Goal: Task Accomplishment & Management: Use online tool/utility

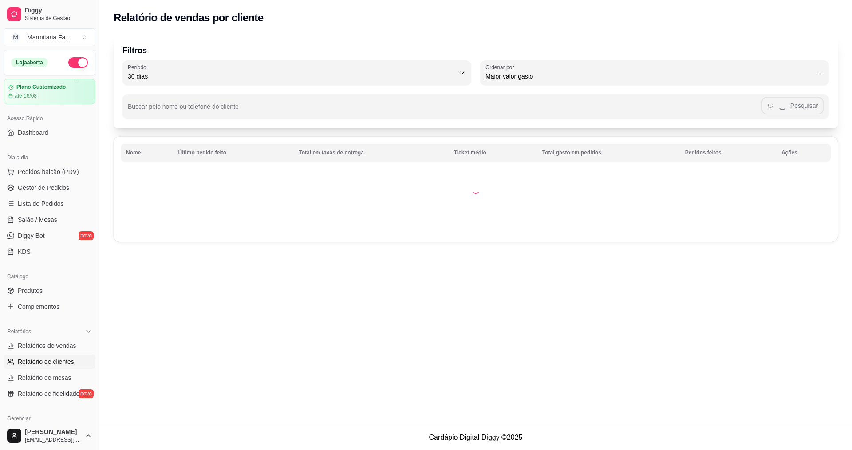
select select "30"
select select "HIGHEST_TOTAL_SPENT_WITH_ORDERS"
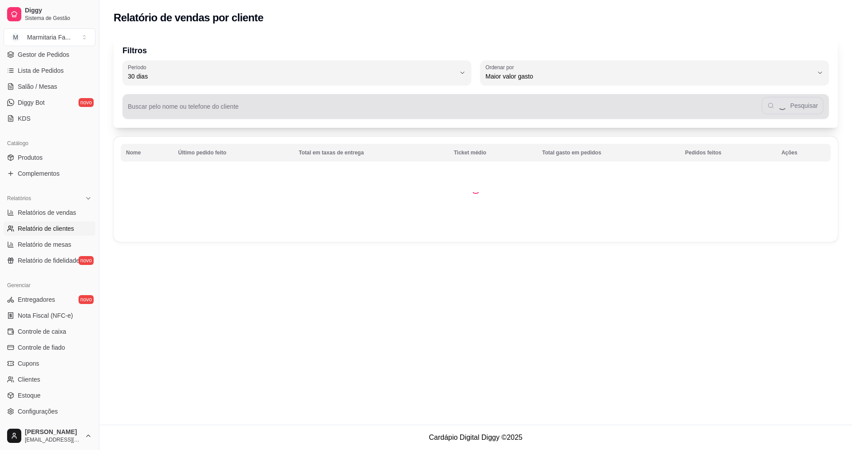
click at [221, 112] on input "Buscar pelo nome ou telefone do cliente" at bounding box center [445, 110] width 634 height 9
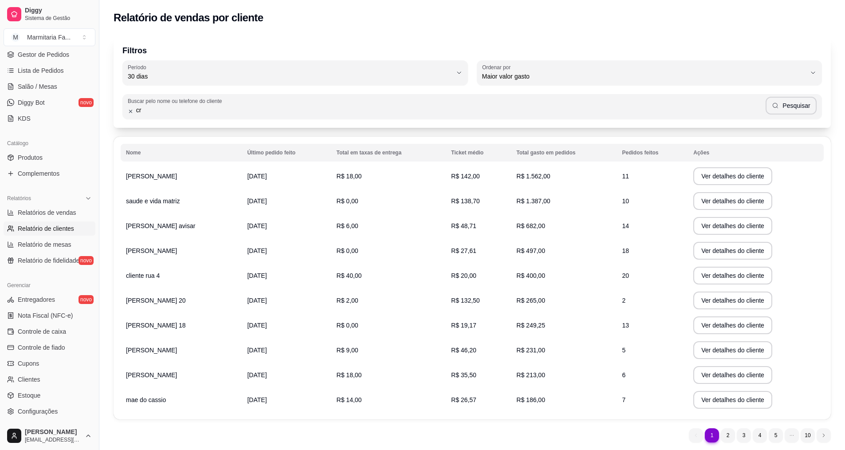
type input "c"
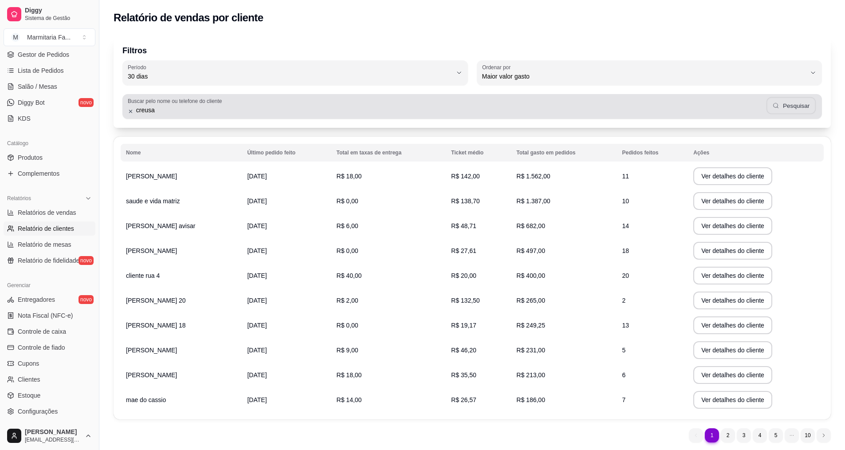
click at [780, 103] on icon "button" at bounding box center [776, 105] width 7 height 7
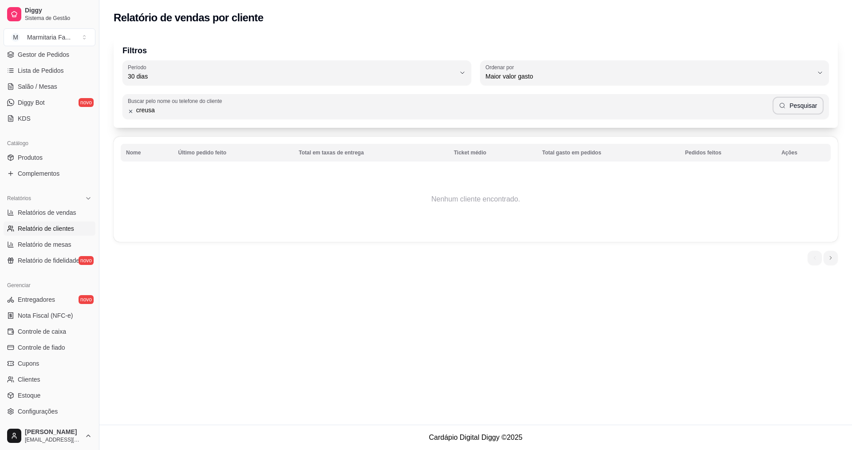
click at [216, 106] on input "creusa" at bounding box center [453, 110] width 639 height 9
type input "c"
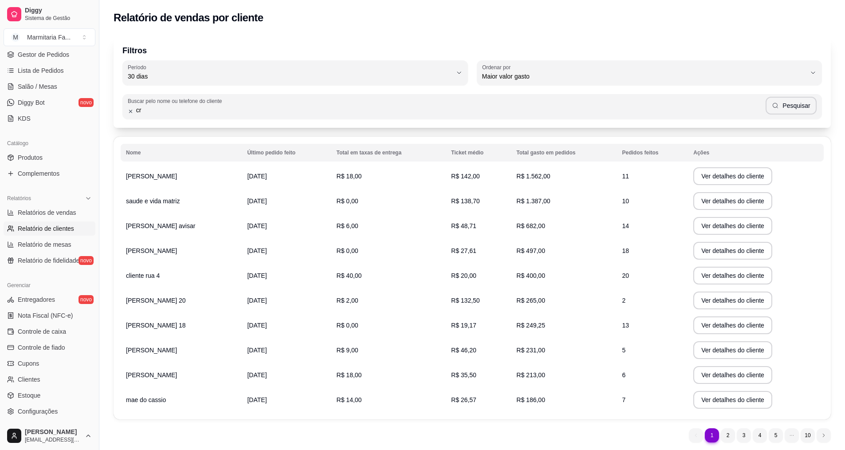
type input "c"
type input "j"
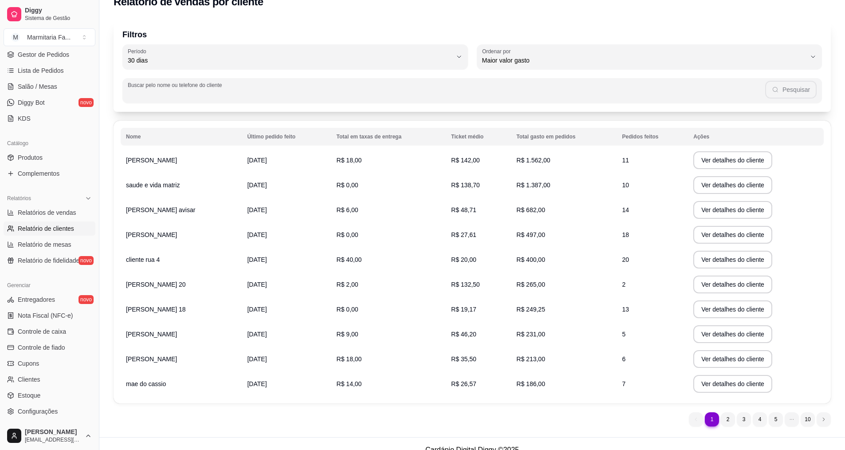
scroll to position [28, 0]
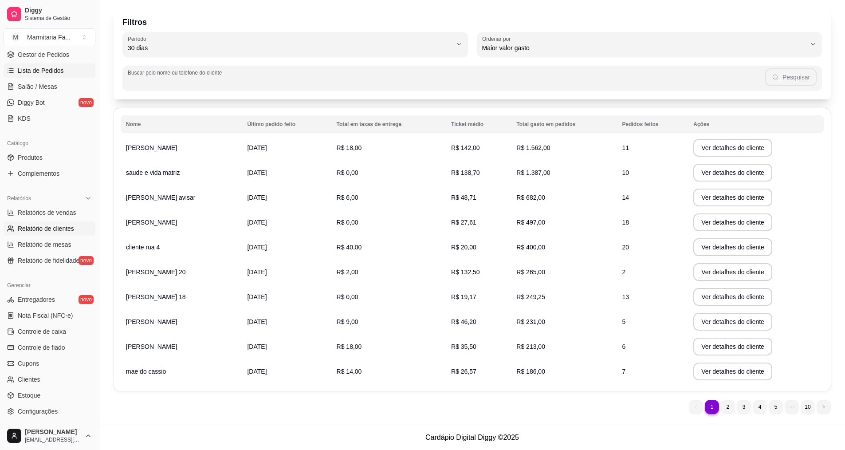
click at [30, 67] on span "Lista de Pedidos" at bounding box center [41, 70] width 46 height 9
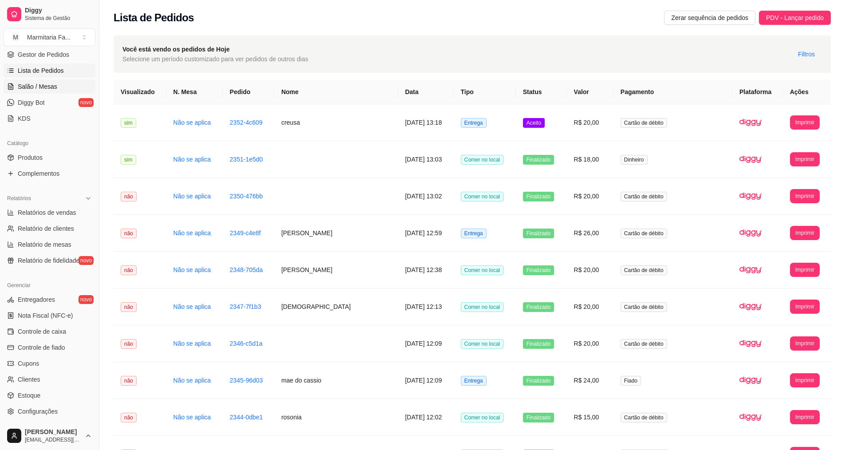
click at [37, 86] on span "Salão / Mesas" at bounding box center [37, 86] width 39 height 9
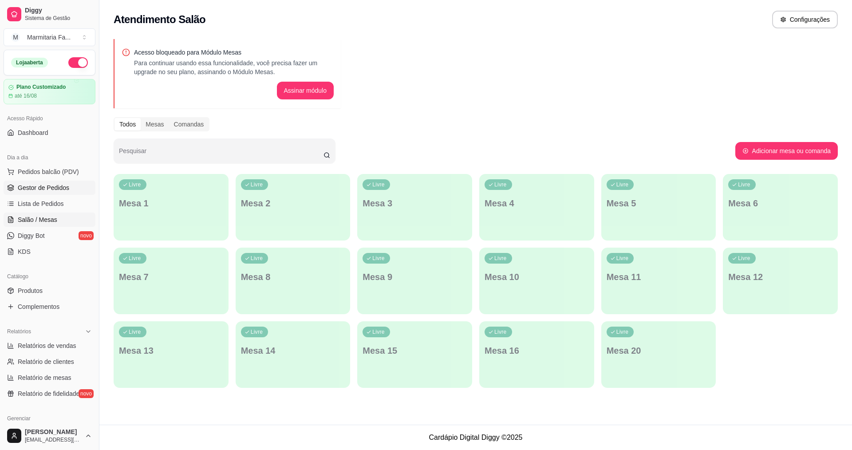
click at [39, 185] on span "Gestor de Pedidos" at bounding box center [43, 187] width 51 height 9
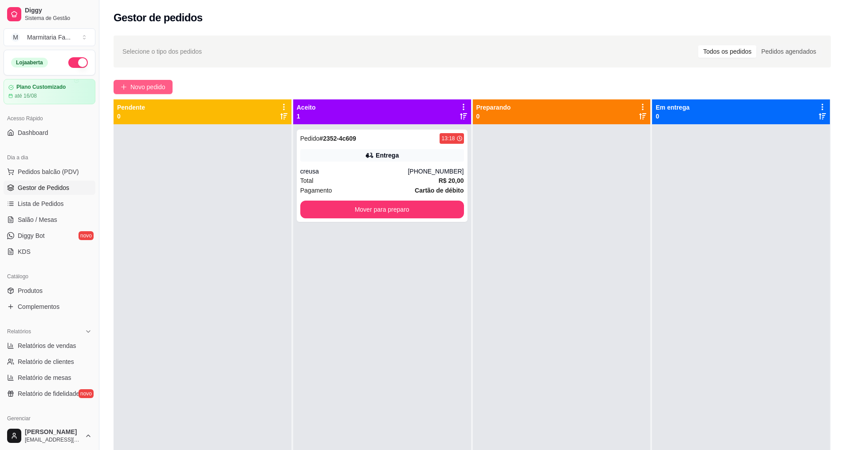
click at [148, 82] on span "Novo pedido" at bounding box center [147, 87] width 35 height 10
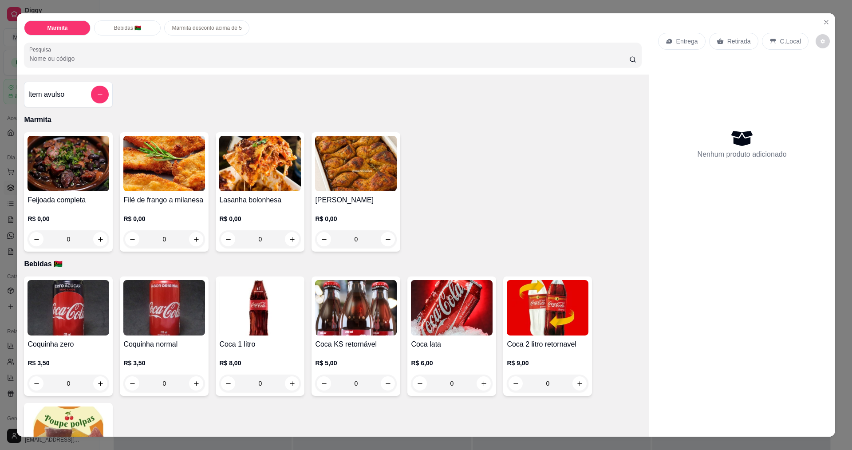
click at [193, 237] on div "0" at bounding box center [164, 239] width 82 height 18
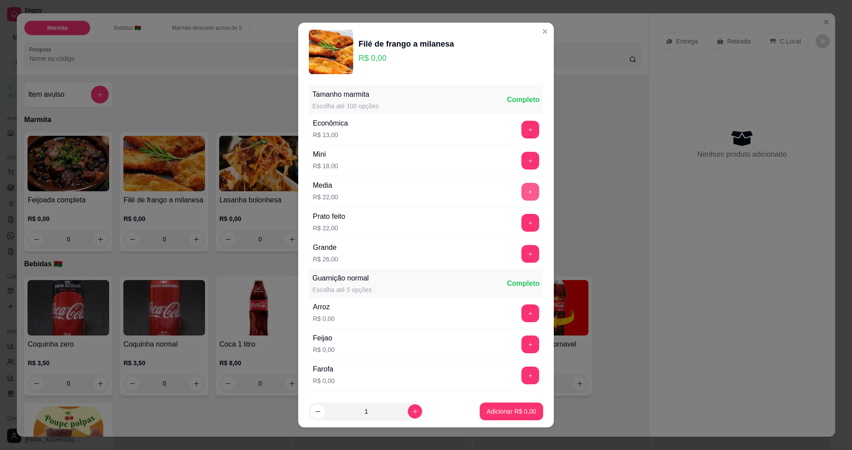
click at [521, 191] on button "+" at bounding box center [530, 192] width 18 height 18
click at [513, 408] on p "Adicionar R$ 22,00" at bounding box center [509, 411] width 53 height 9
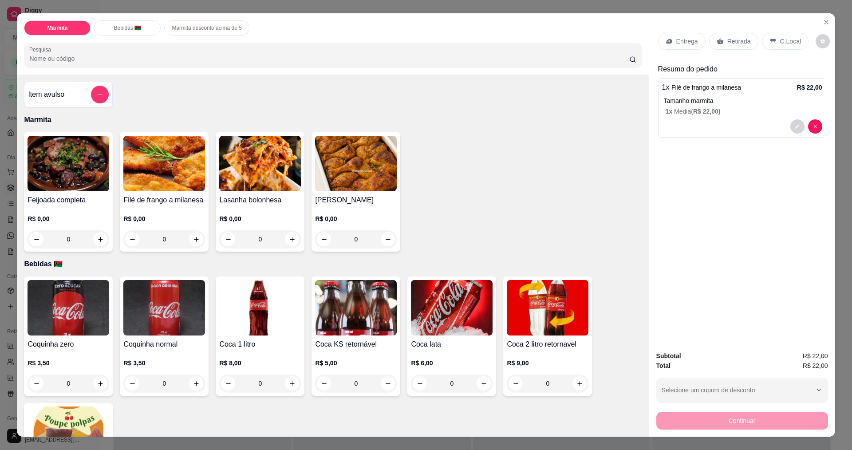
click at [782, 39] on p "C.Local" at bounding box center [790, 41] width 21 height 9
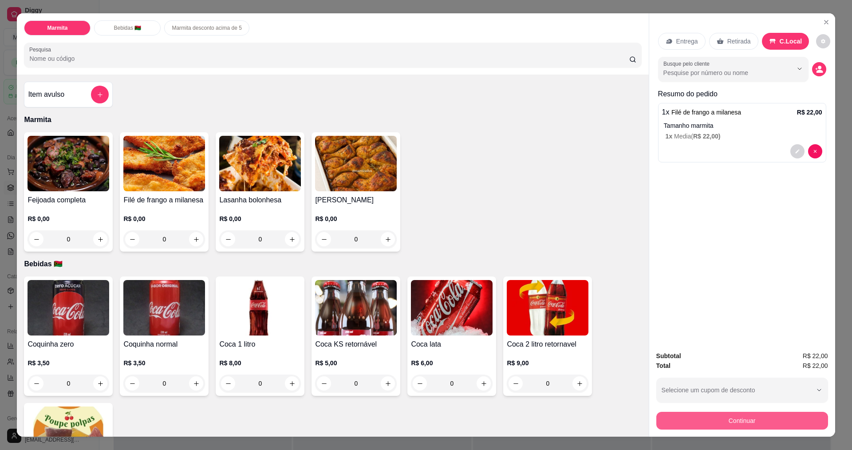
click at [722, 420] on button "Continuar" at bounding box center [742, 421] width 172 height 18
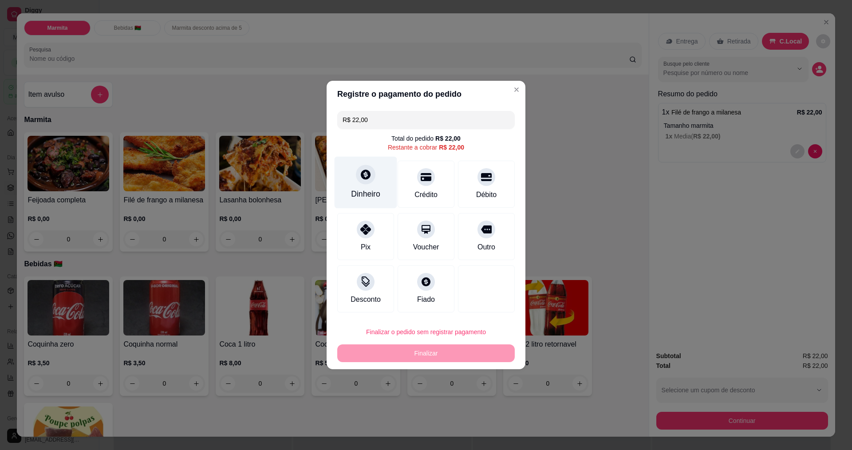
click at [355, 173] on div "Dinheiro" at bounding box center [366, 183] width 63 height 52
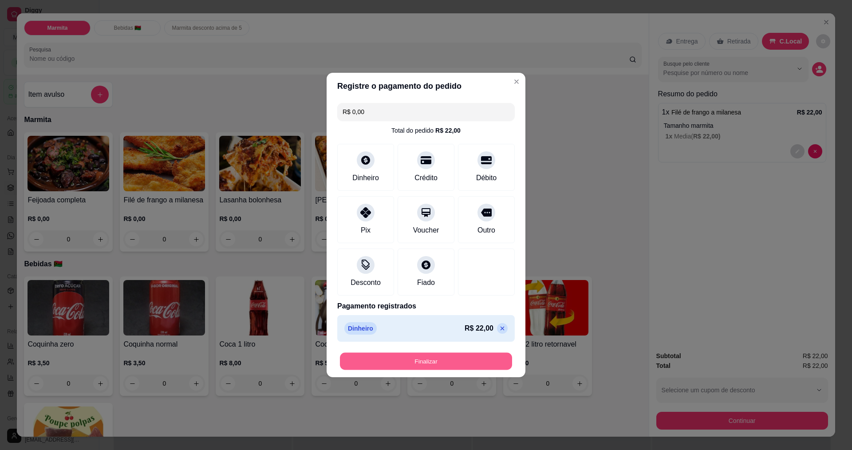
click at [424, 363] on button "Finalizar" at bounding box center [426, 361] width 172 height 17
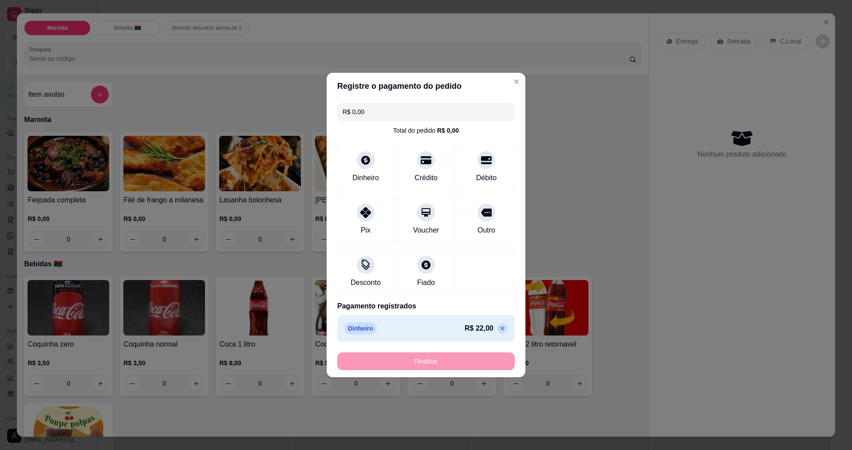
type input "-R$ 22,00"
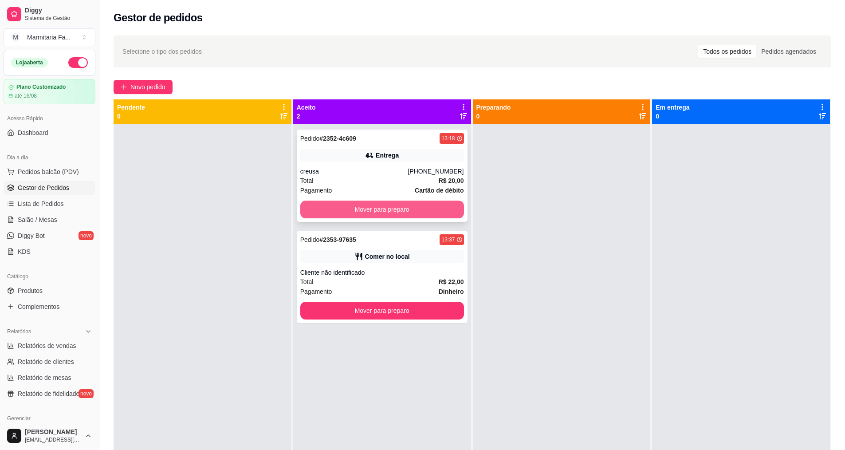
click at [412, 216] on button "Mover para preparo" at bounding box center [382, 210] width 164 height 18
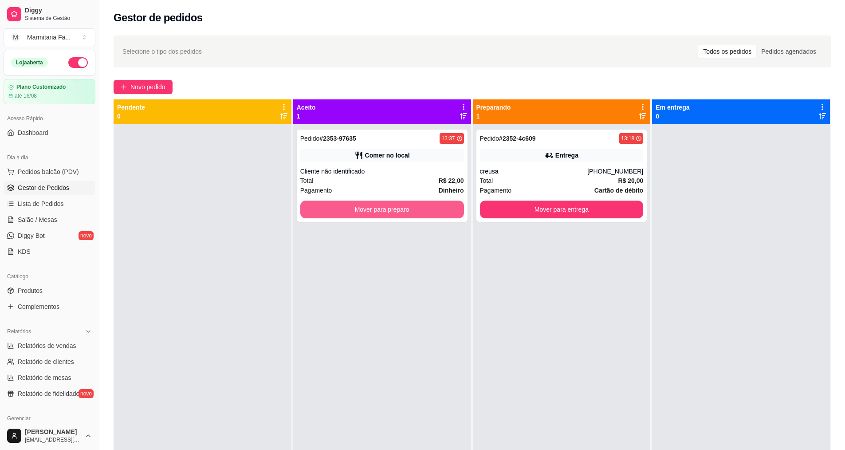
click at [412, 216] on button "Mover para preparo" at bounding box center [382, 210] width 164 height 18
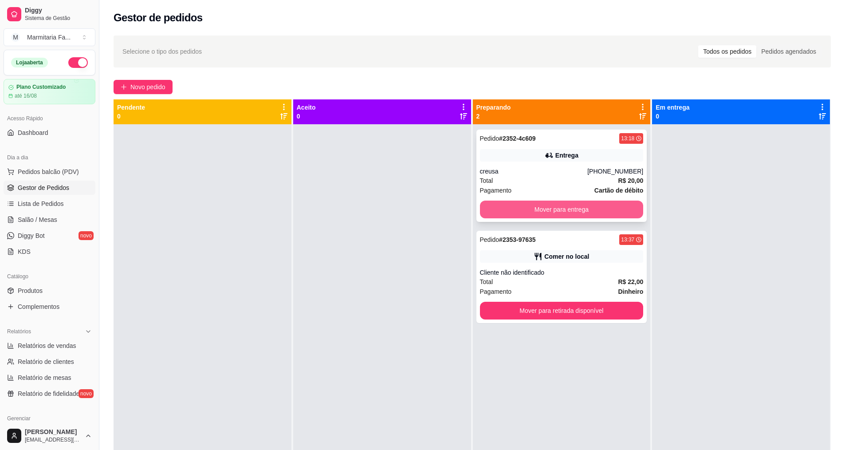
click at [569, 204] on button "Mover para entrega" at bounding box center [562, 210] width 164 height 18
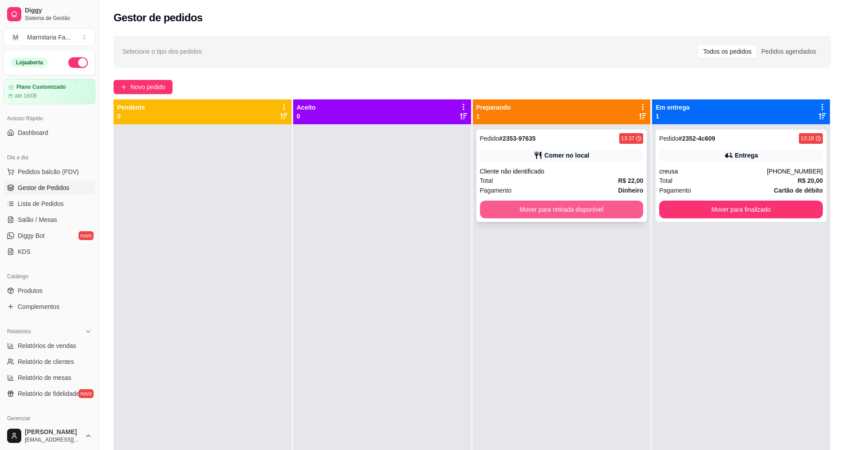
click at [569, 204] on button "Mover para retirada disponível" at bounding box center [562, 210] width 164 height 18
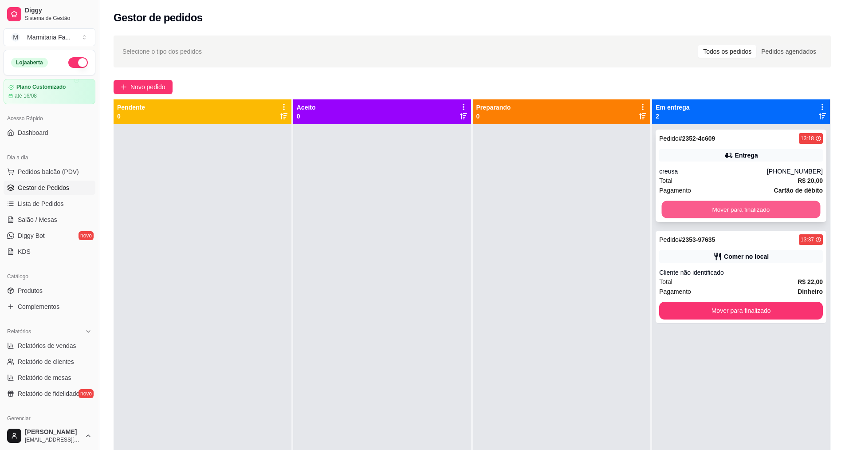
click at [764, 211] on button "Mover para finalizado" at bounding box center [741, 209] width 159 height 17
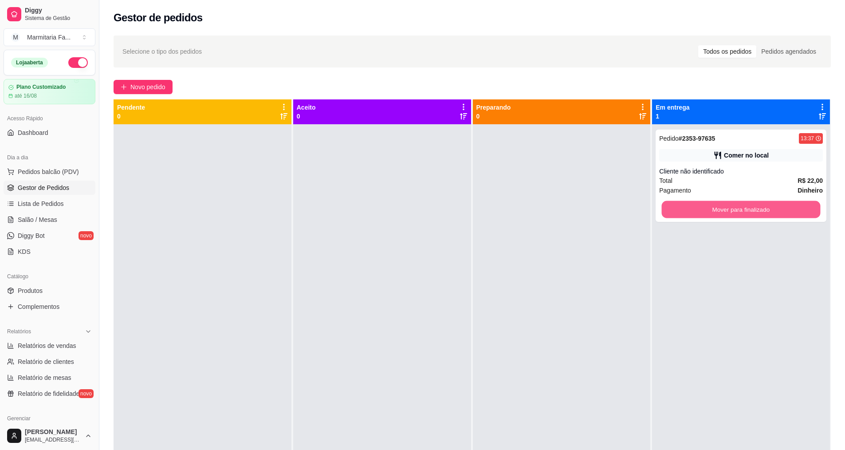
click at [764, 211] on button "Mover para finalizado" at bounding box center [741, 209] width 159 height 17
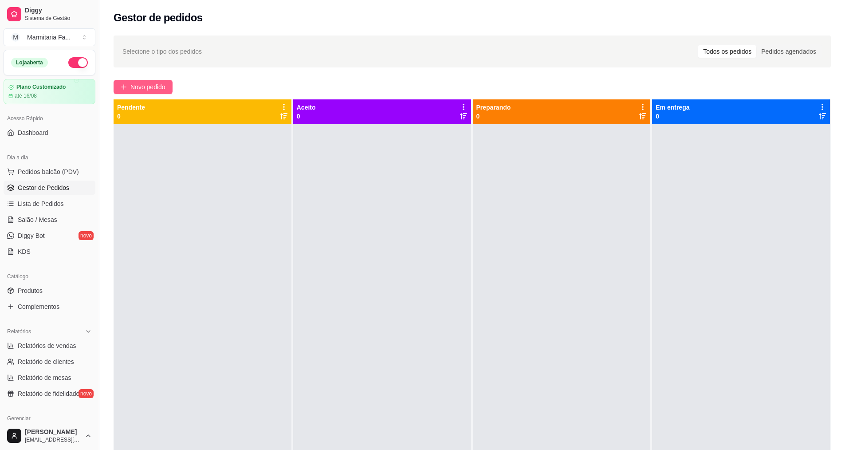
click at [135, 85] on span "Novo pedido" at bounding box center [147, 87] width 35 height 10
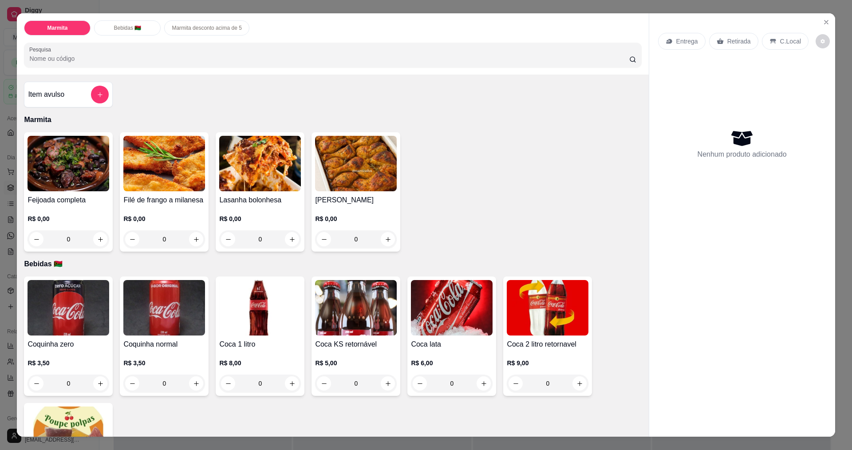
click at [385, 240] on div "0" at bounding box center [356, 239] width 82 height 18
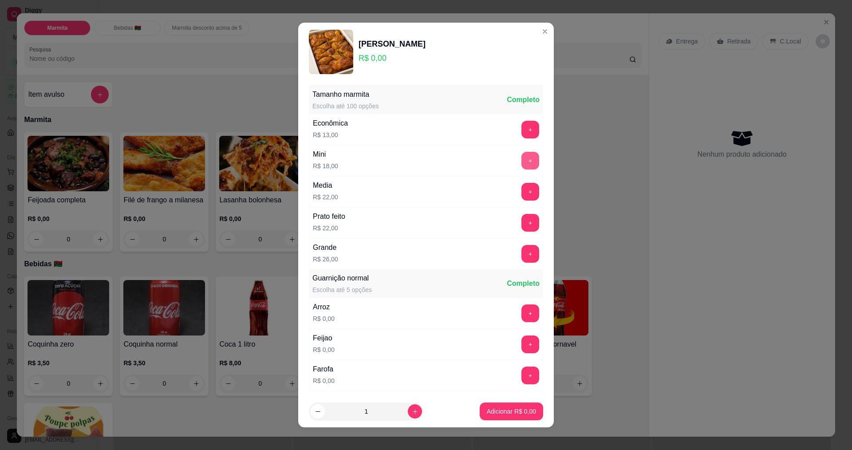
click at [521, 159] on button "+" at bounding box center [530, 161] width 18 height 18
click at [506, 408] on p "Adicionar R$ 18,00" at bounding box center [509, 411] width 51 height 8
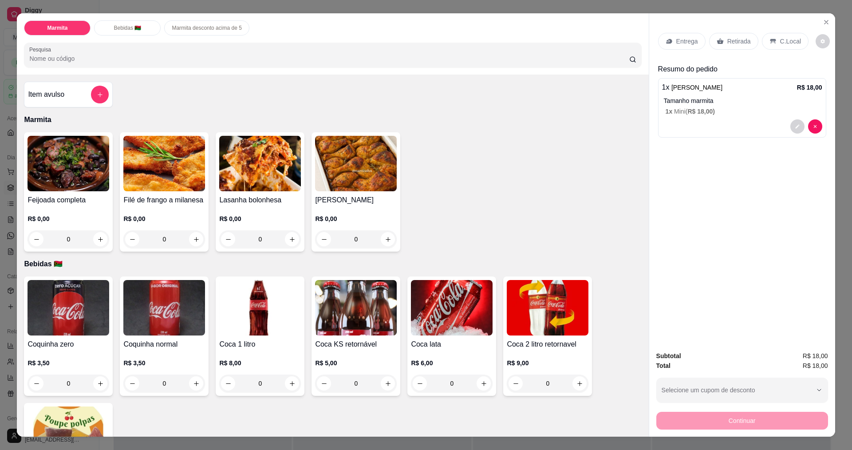
click at [780, 41] on p "C.Local" at bounding box center [790, 41] width 21 height 9
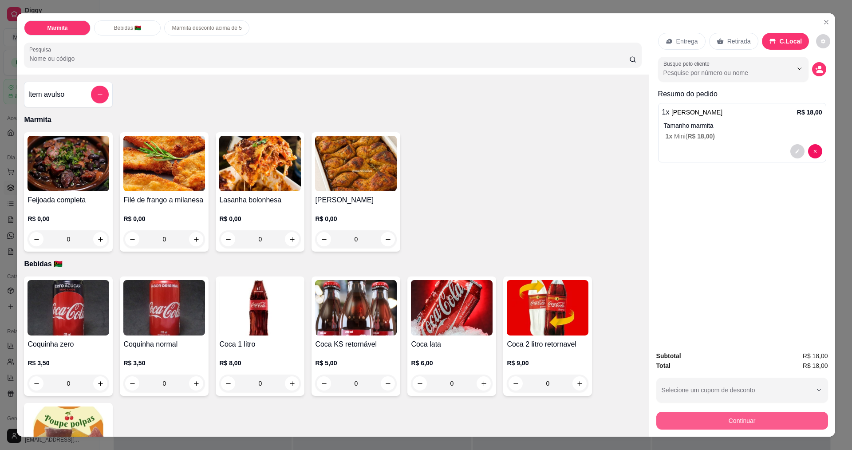
click at [755, 418] on button "Continuar" at bounding box center [742, 421] width 172 height 18
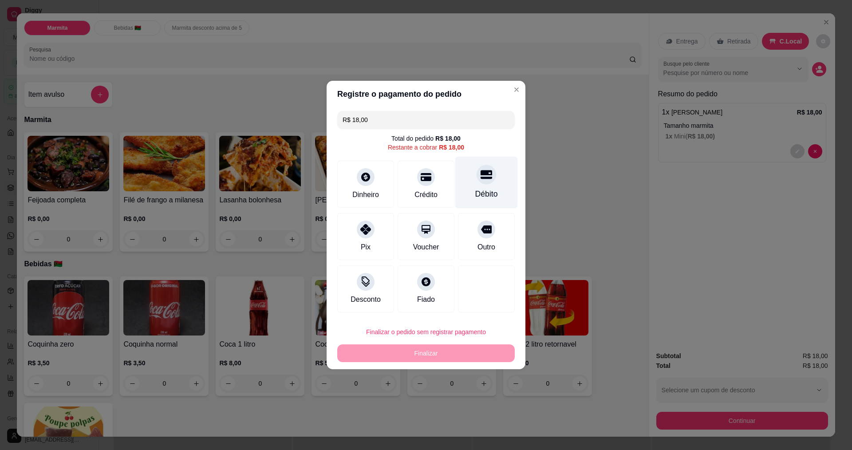
click at [477, 174] on div at bounding box center [487, 175] width 20 height 20
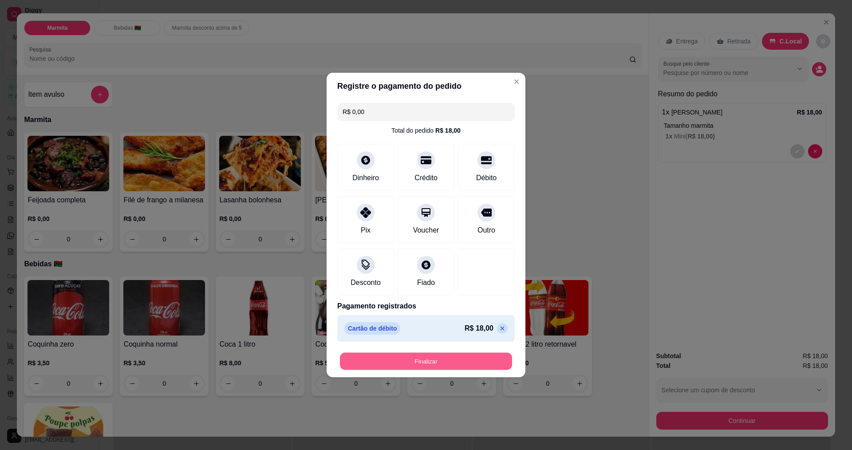
click at [453, 355] on button "Finalizar" at bounding box center [426, 361] width 172 height 17
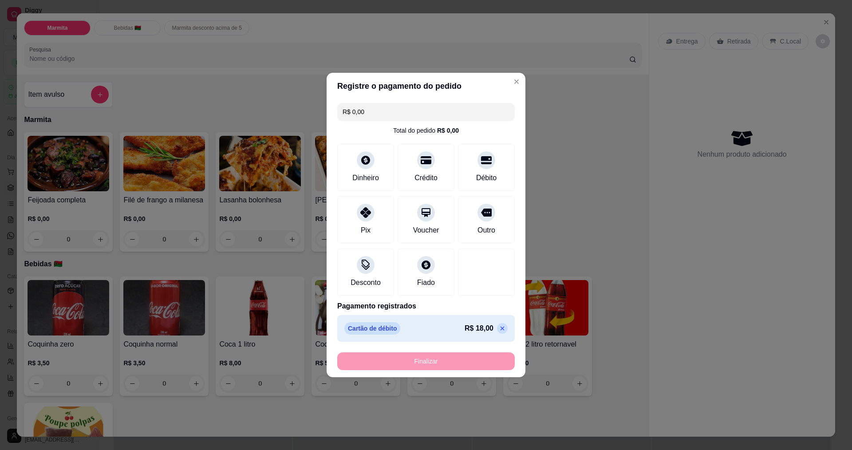
type input "-R$ 18,00"
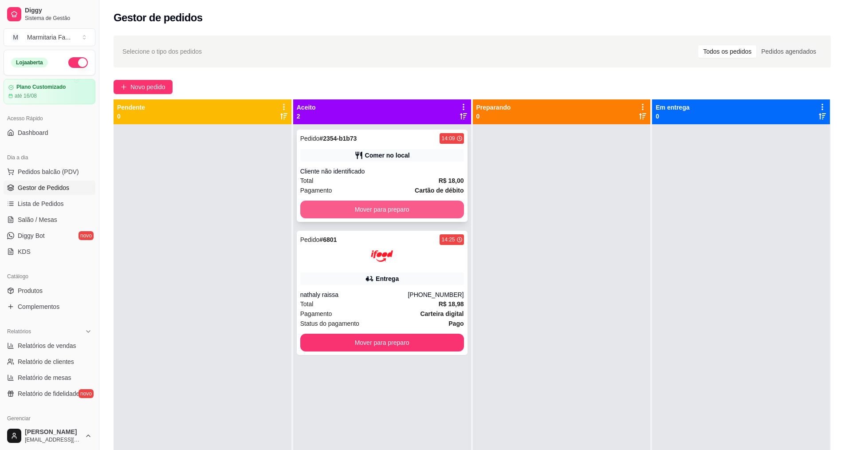
click at [411, 210] on button "Mover para preparo" at bounding box center [382, 210] width 164 height 18
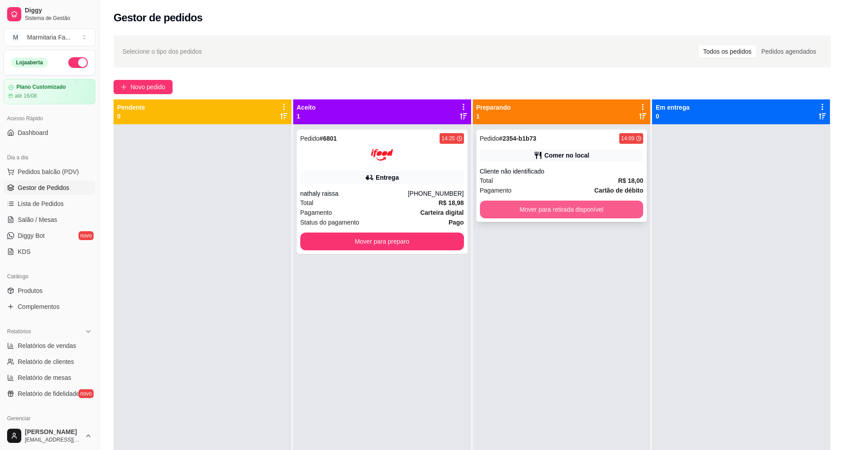
click at [598, 209] on button "Mover para retirada disponível" at bounding box center [562, 210] width 164 height 18
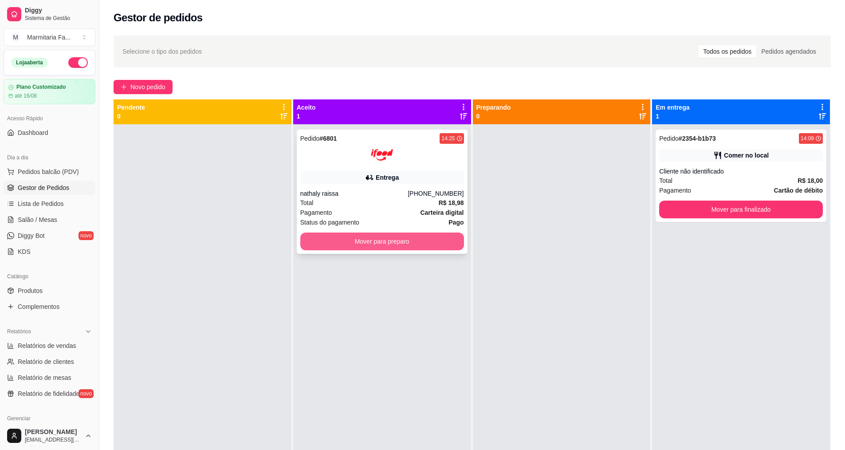
click at [390, 247] on button "Mover para preparo" at bounding box center [382, 242] width 164 height 18
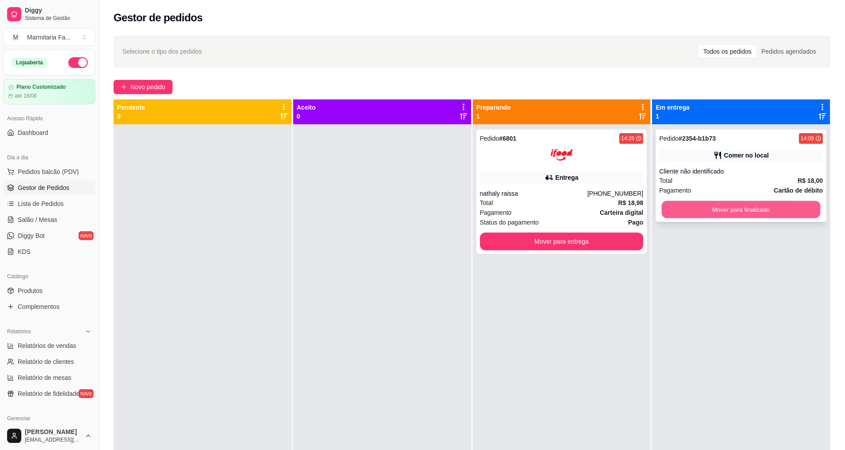
click at [734, 206] on button "Mover para finalizado" at bounding box center [741, 209] width 159 height 17
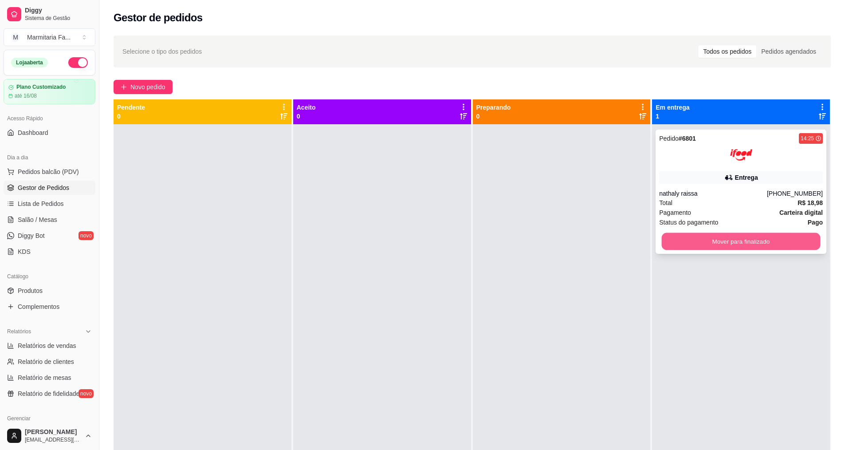
click at [729, 239] on button "Mover para finalizado" at bounding box center [741, 241] width 159 height 17
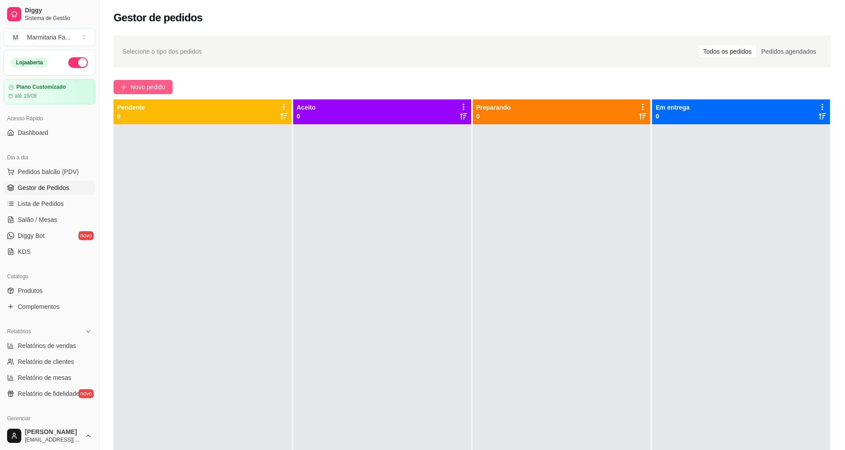
click at [162, 87] on span "Novo pedido" at bounding box center [147, 87] width 35 height 10
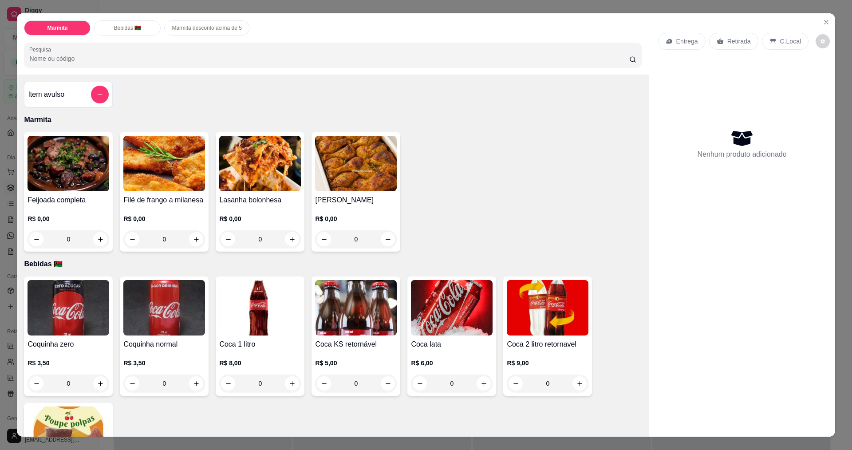
click at [289, 240] on div "0" at bounding box center [260, 239] width 82 height 18
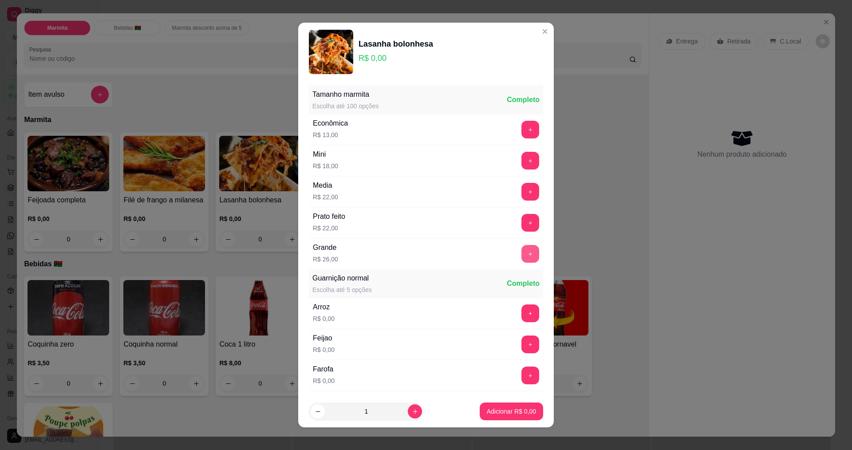
click at [521, 251] on button "+" at bounding box center [530, 254] width 18 height 18
click at [503, 409] on p "Adicionar R$ 26,00" at bounding box center [509, 411] width 53 height 9
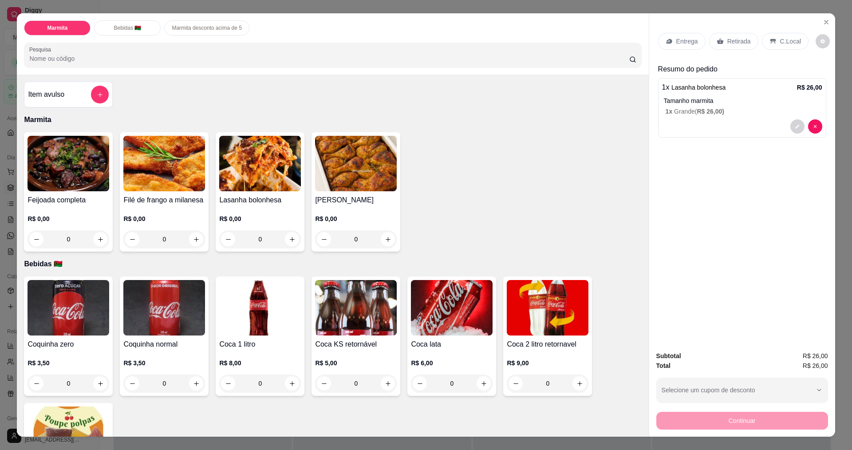
click at [684, 42] on p "Entrega" at bounding box center [687, 41] width 22 height 9
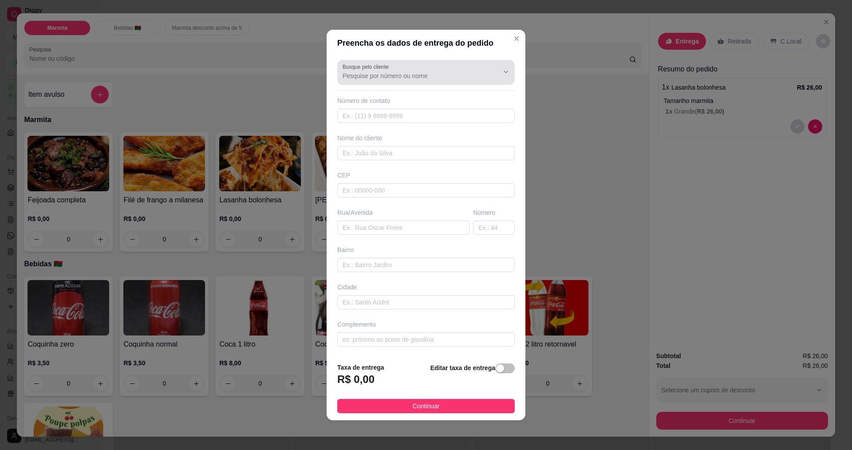
click at [405, 73] on input "Busque pelo cliente" at bounding box center [414, 75] width 142 height 9
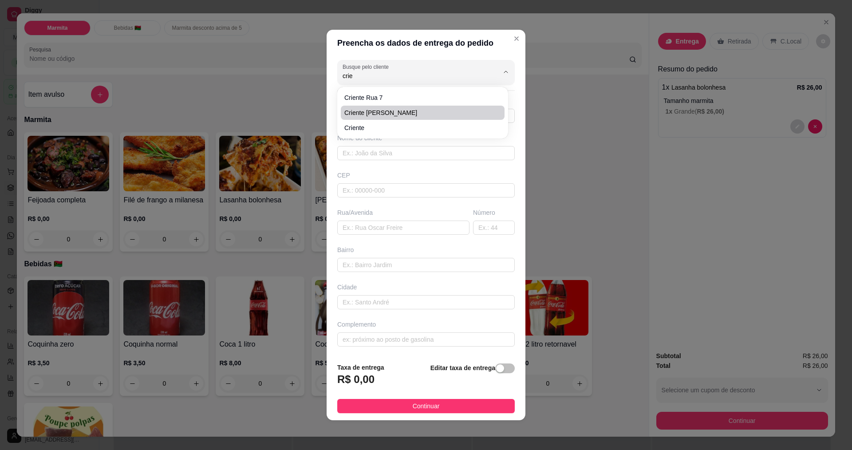
click at [371, 116] on span "criente [PERSON_NAME]" at bounding box center [418, 112] width 148 height 9
type input "criente [PERSON_NAME]"
type input "19995339293"
type input "criente [PERSON_NAME]"
type input "rua [PERSON_NAME]"
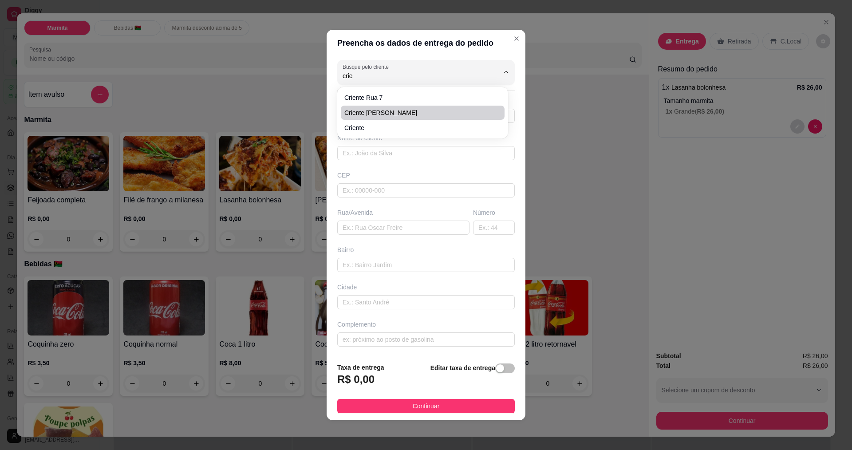
type input "130"
type input "[PERSON_NAME]"
type input "entrega 12;00"
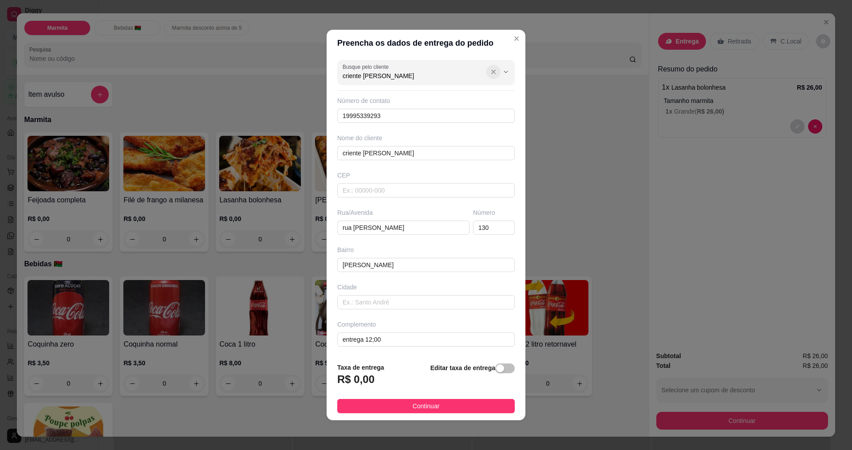
type input "criente [PERSON_NAME]"
click at [490, 74] on icon "Show suggestions" at bounding box center [493, 71] width 7 height 7
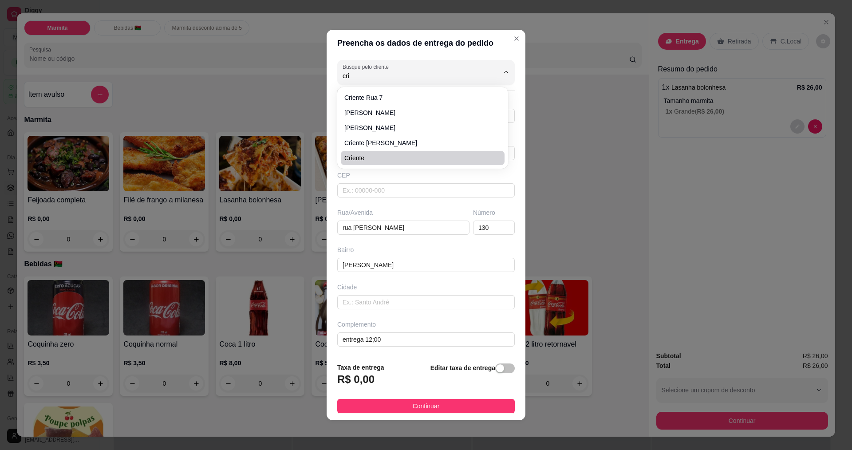
click at [359, 160] on span "criente" at bounding box center [418, 158] width 148 height 9
type input "criente"
type input "19994922260"
type input "criente"
type input "[PERSON_NAME] [PERSON_NAME]"
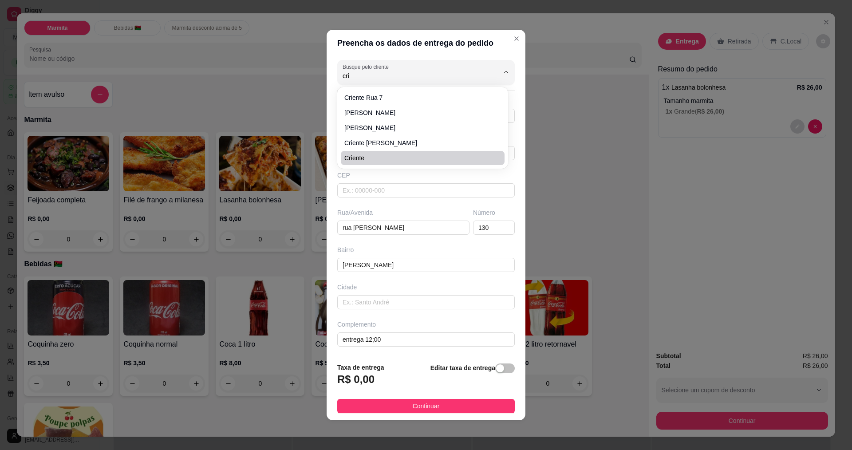
type input "19"
type input "sao [PERSON_NAME]"
type input "campinas"
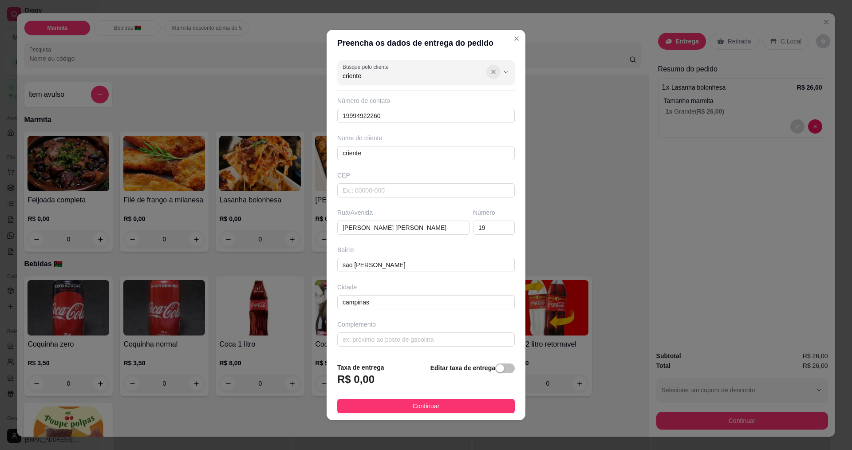
type input "criente"
click at [490, 71] on icon "Show suggestions" at bounding box center [493, 71] width 7 height 7
click at [513, 35] on icon "Close" at bounding box center [516, 38] width 7 height 7
click at [414, 114] on input "19994922260" at bounding box center [426, 116] width 178 height 14
type input "1"
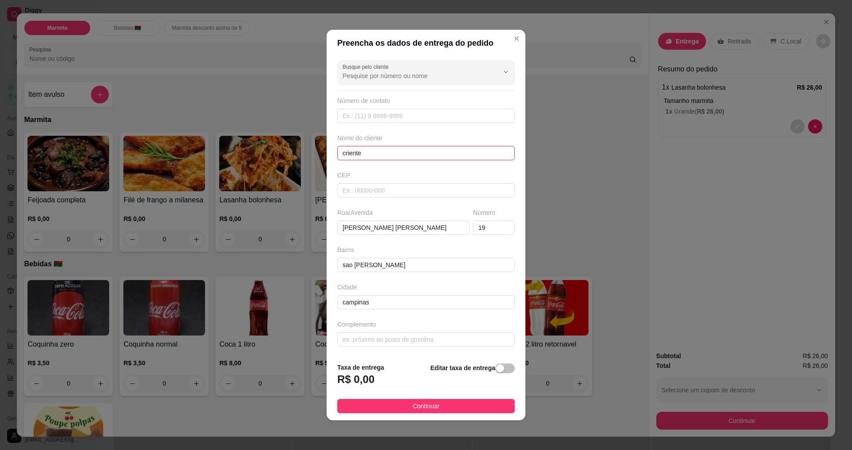
click at [390, 151] on input "criente" at bounding box center [426, 153] width 178 height 14
type input "criente [PERSON_NAME]"
click at [391, 114] on input "text" at bounding box center [426, 116] width 178 height 14
type input "[PHONE_NUMBER]"
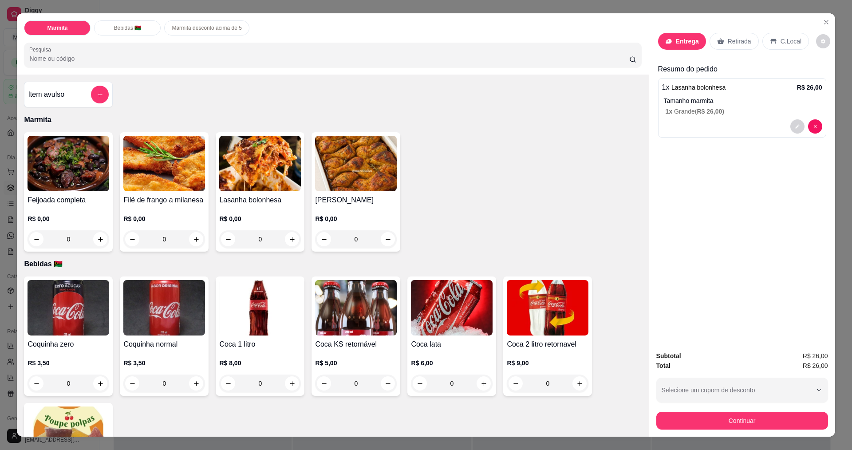
click at [676, 42] on p "Entrega" at bounding box center [687, 41] width 23 height 9
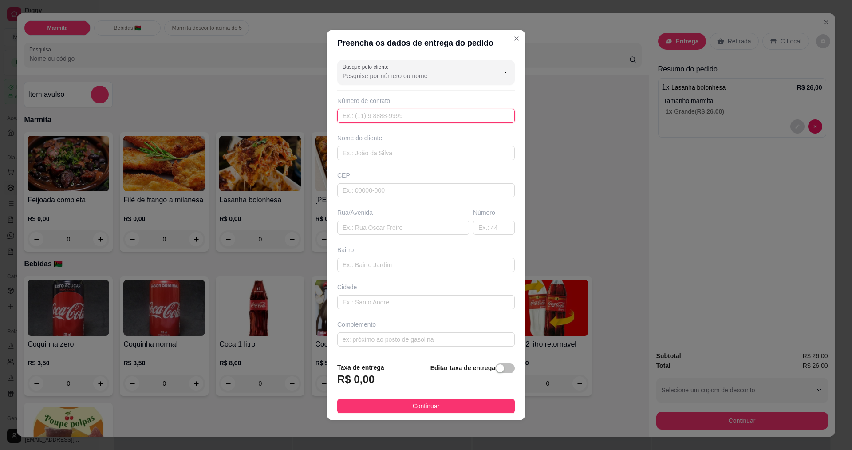
click at [362, 115] on input "text" at bounding box center [426, 116] width 178 height 14
type input "[PHONE_NUMBER]"
click at [352, 153] on input "text" at bounding box center [426, 153] width 178 height 14
type input "criente [PERSON_NAME]"
click at [368, 231] on input "text" at bounding box center [403, 228] width 132 height 14
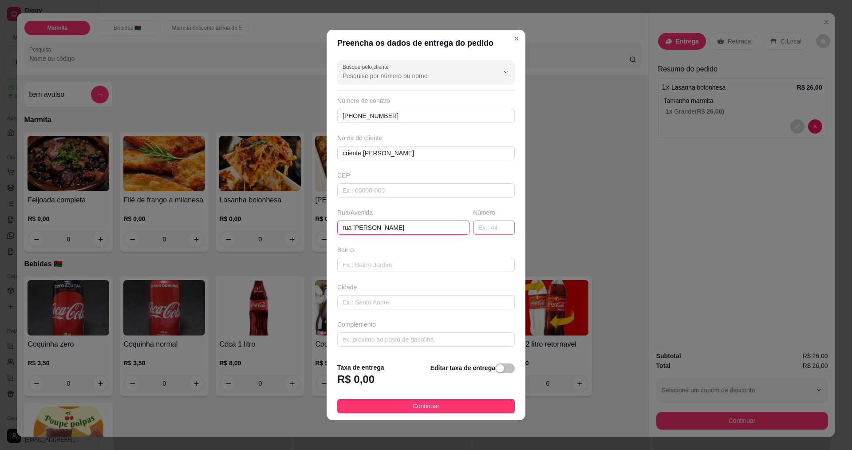
type input "rua [PERSON_NAME]"
click at [478, 227] on input "text" at bounding box center [494, 228] width 42 height 14
type input "113"
click at [431, 259] on input "text" at bounding box center [426, 265] width 178 height 14
type input "[PERSON_NAME]"
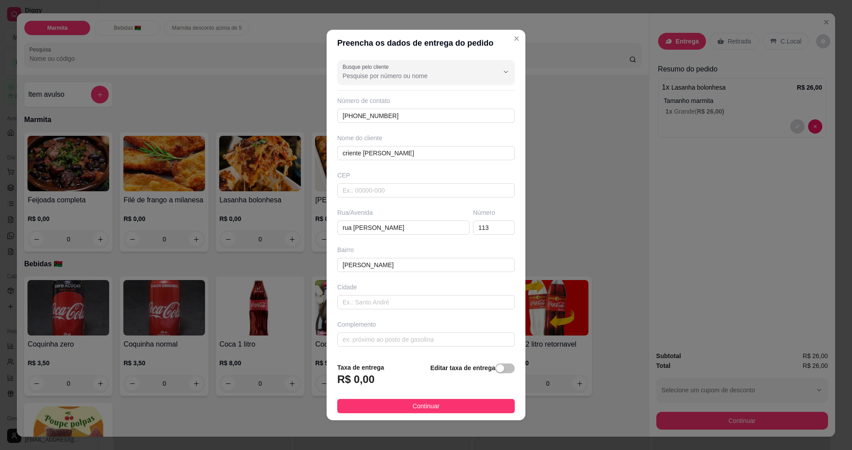
click at [498, 373] on span "button" at bounding box center [505, 368] width 20 height 10
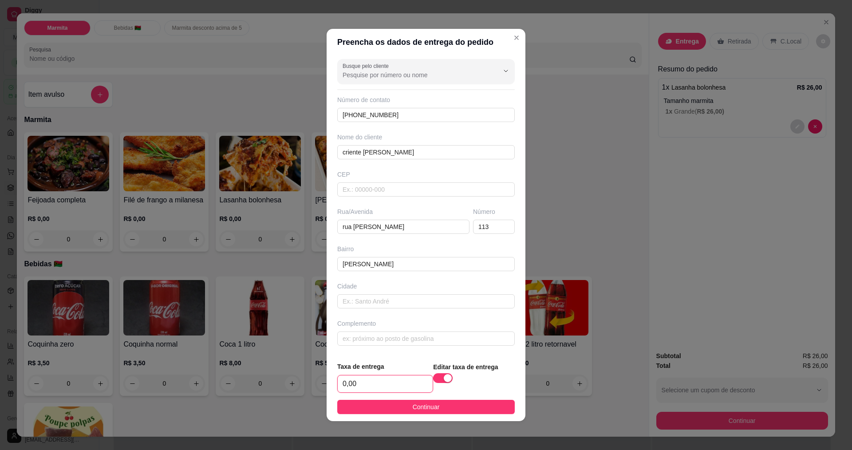
click at [388, 389] on input "0,00" at bounding box center [385, 383] width 95 height 17
type input "4,00"
click at [426, 407] on span "Continuar" at bounding box center [426, 407] width 27 height 10
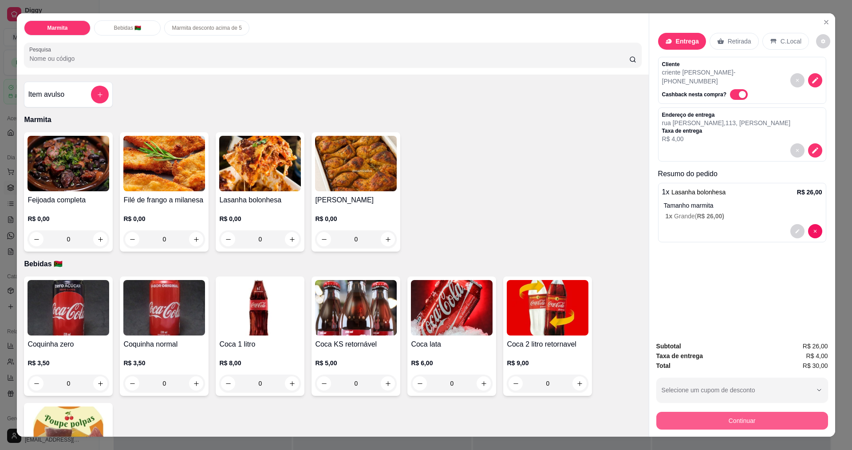
click at [717, 418] on button "Continuar" at bounding box center [742, 421] width 172 height 18
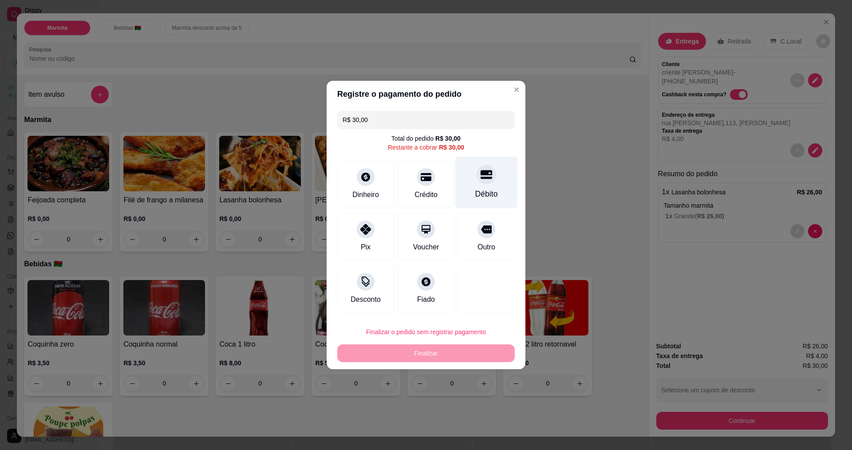
click at [481, 177] on icon at bounding box center [487, 174] width 12 height 9
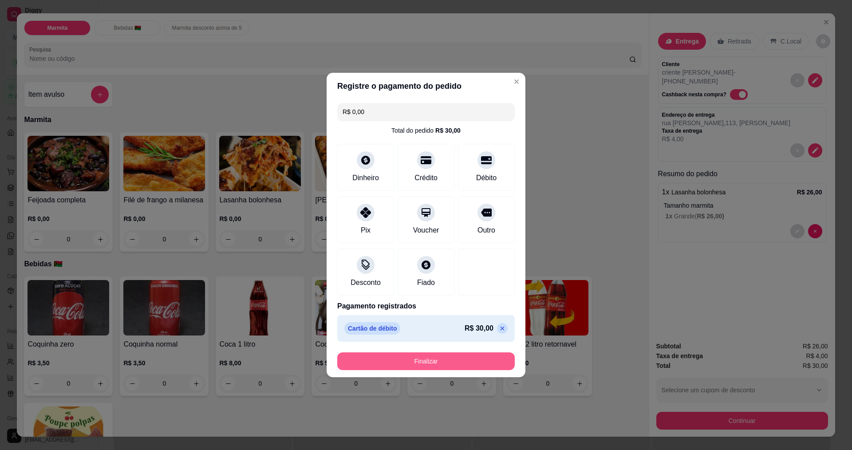
click at [441, 363] on button "Finalizar" at bounding box center [426, 361] width 178 height 18
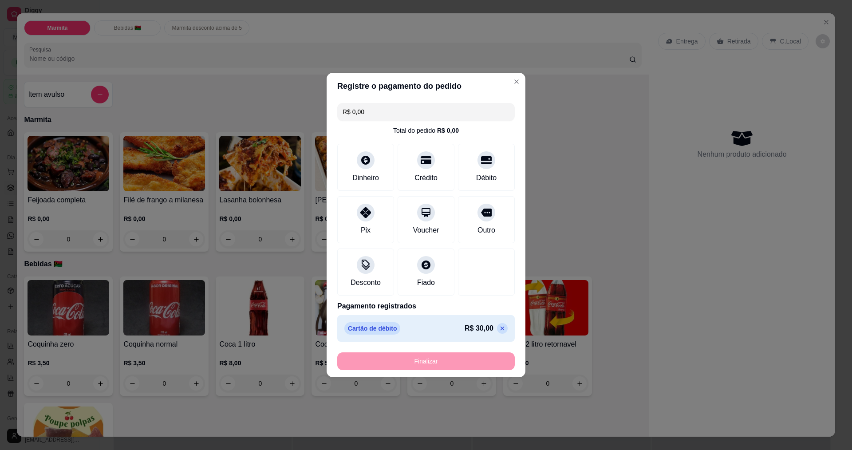
type input "-R$ 30,00"
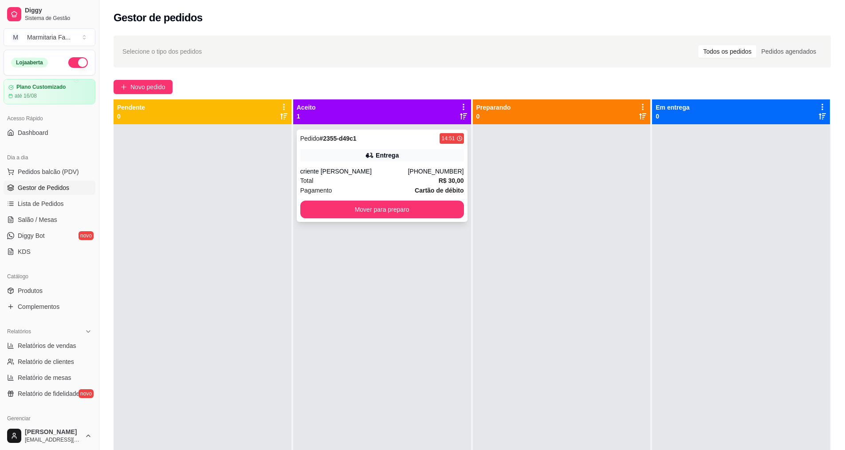
click at [381, 199] on div "Pedido # 2355-d49c1 14:51 Entrega criente [PERSON_NAME] [PHONE_NUMBER] Total R$…" at bounding box center [382, 176] width 171 height 92
click at [442, 216] on button "Mover para preparo" at bounding box center [382, 210] width 164 height 18
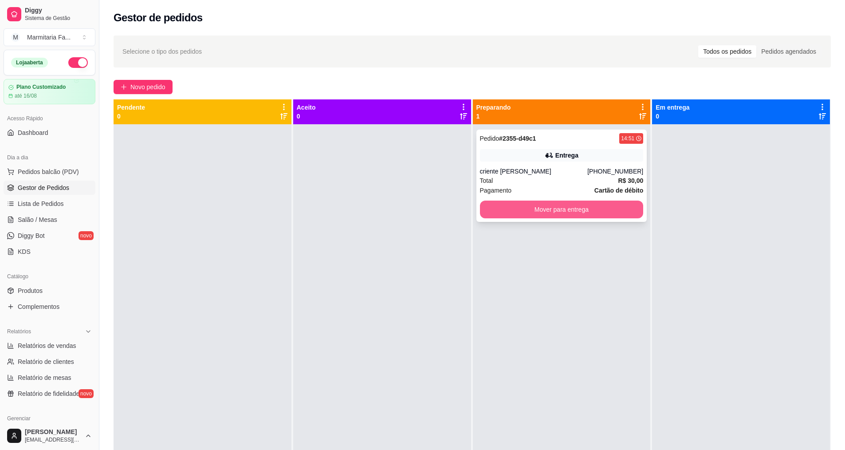
click at [552, 213] on button "Mover para entrega" at bounding box center [562, 210] width 164 height 18
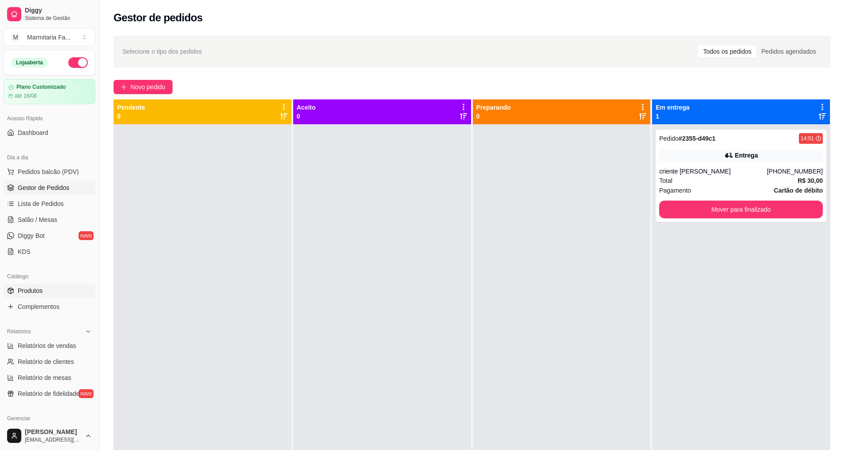
click at [32, 296] on link "Produtos" at bounding box center [50, 291] width 92 height 14
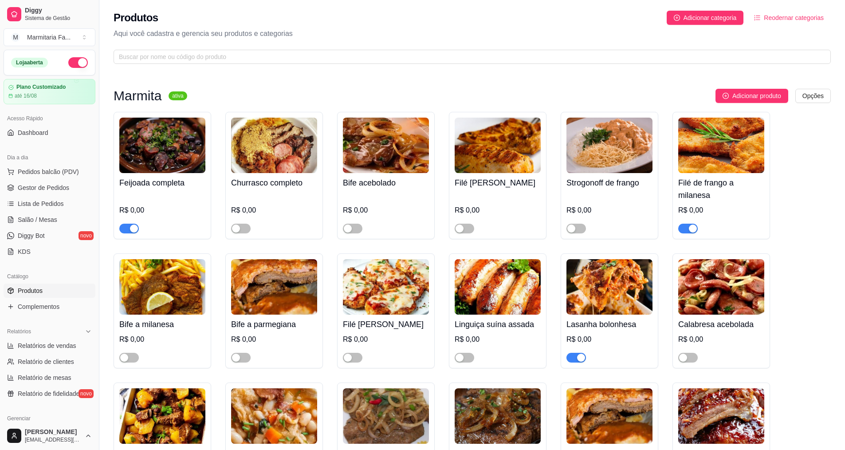
click at [126, 228] on span "button" at bounding box center [129, 229] width 20 height 10
click at [686, 227] on span "button" at bounding box center [689, 229] width 20 height 10
click at [570, 363] on span "button" at bounding box center [577, 358] width 20 height 10
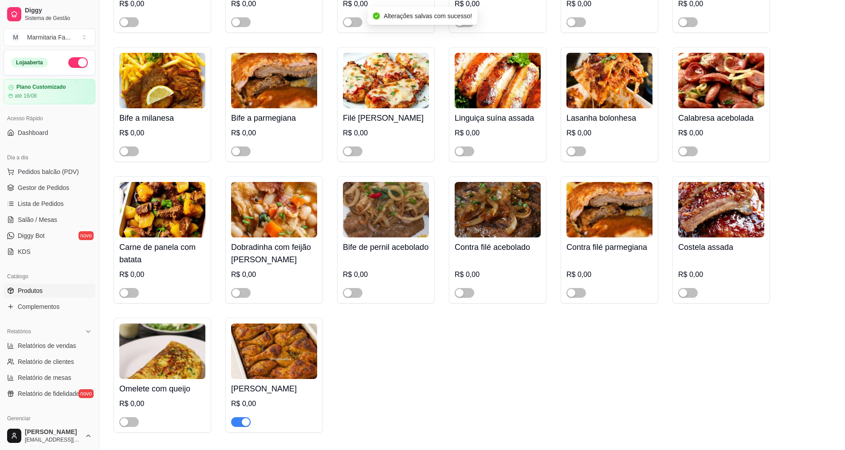
scroll to position [222, 0]
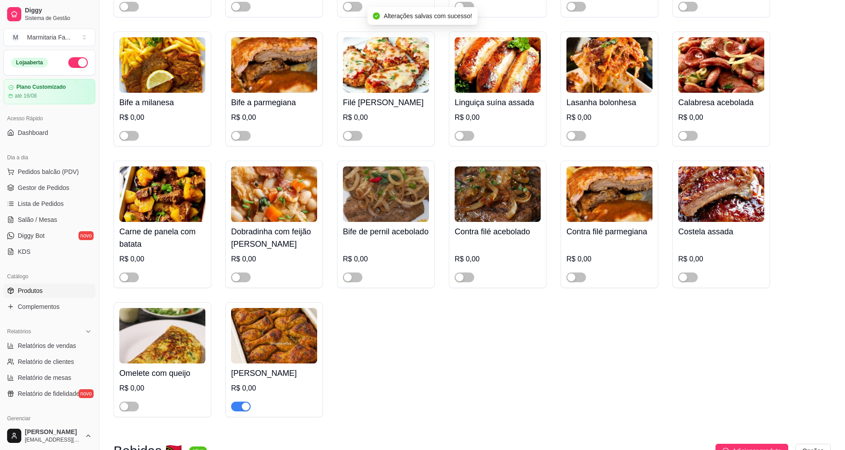
click at [238, 411] on span "button" at bounding box center [241, 407] width 20 height 10
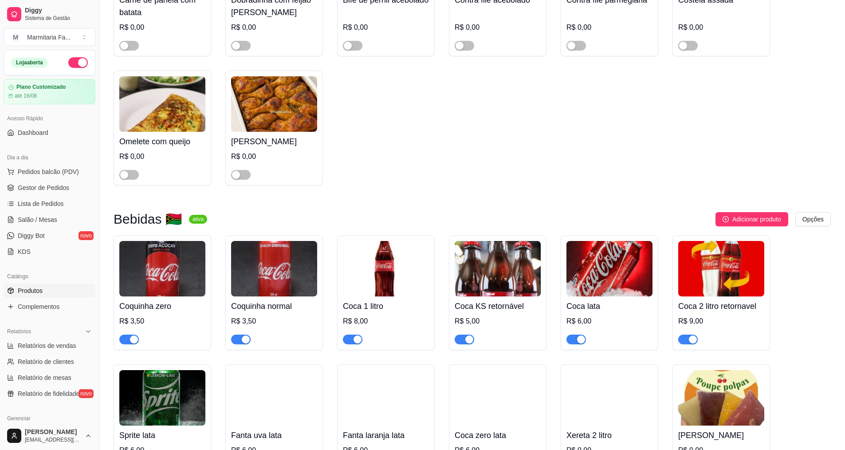
scroll to position [276, 0]
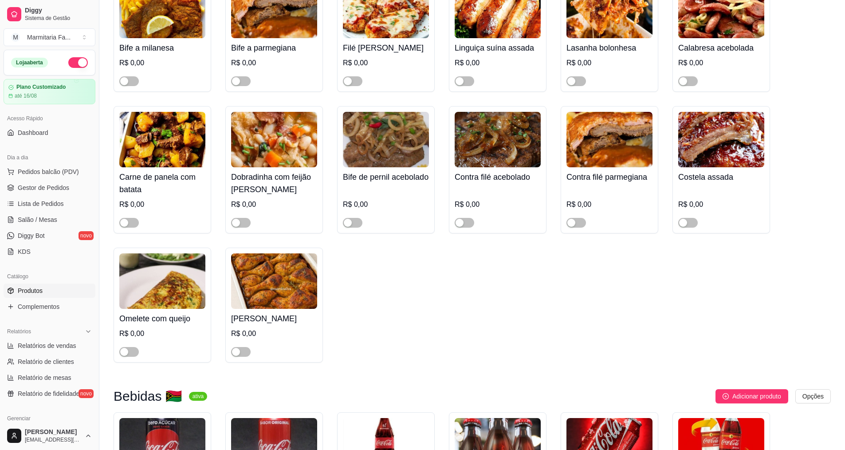
click at [577, 326] on div "Feijoada completa R$ 0,00 Churrasco completo R$ 0,00 Bife acebolado R$ 0,00 Fil…" at bounding box center [473, 98] width 718 height 527
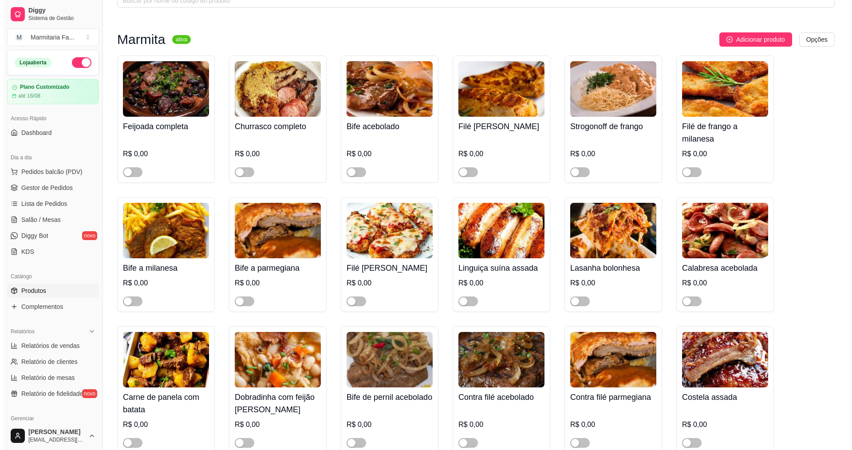
scroll to position [0, 0]
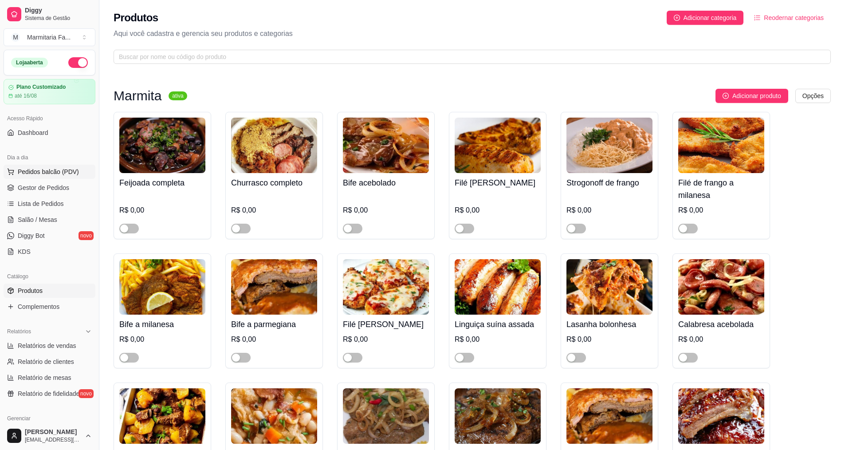
click at [48, 175] on span "Pedidos balcão (PDV)" at bounding box center [48, 171] width 61 height 9
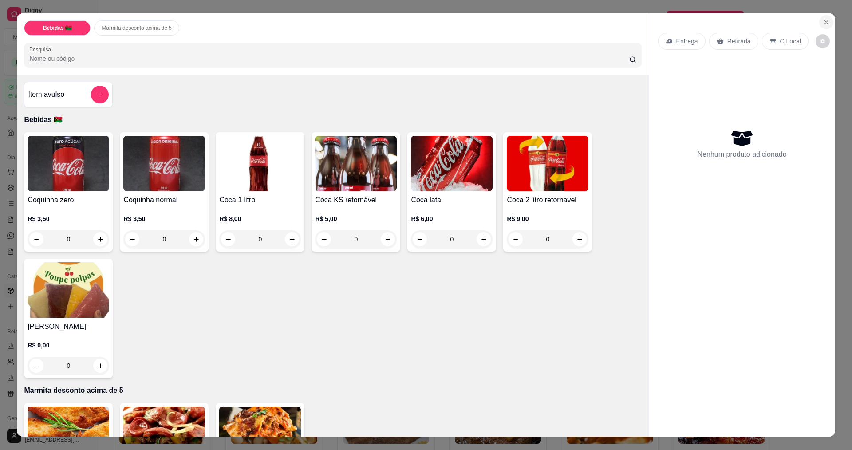
click at [823, 24] on icon "Close" at bounding box center [826, 22] width 7 height 7
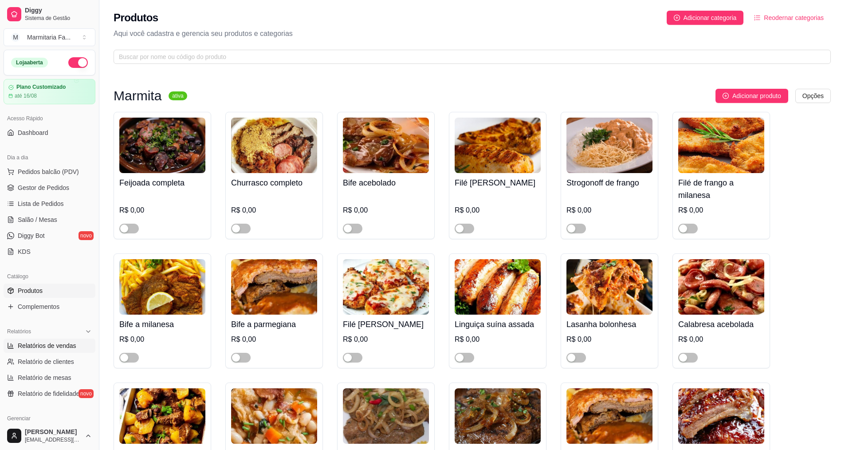
click at [49, 343] on span "Relatórios de vendas" at bounding box center [47, 345] width 59 height 9
select select "ALL"
select select "0"
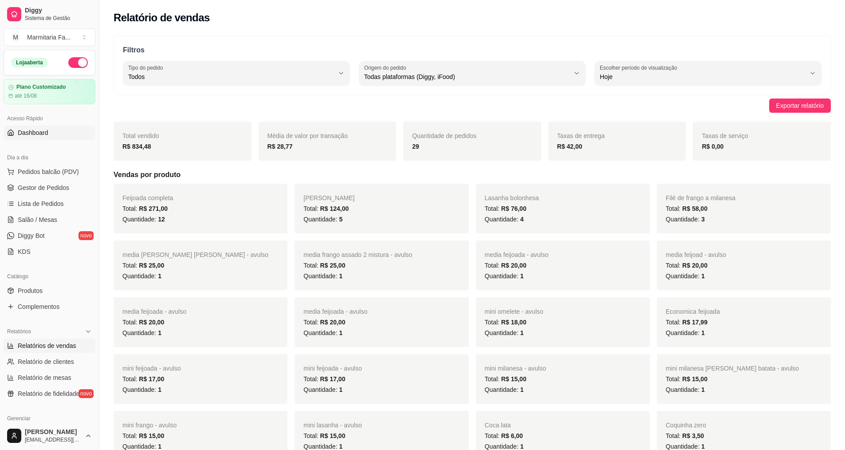
drag, startPoint x: 48, startPoint y: 293, endPoint x: 29, endPoint y: 134, distance: 160.5
click at [29, 134] on span "Dashboard" at bounding box center [33, 132] width 31 height 9
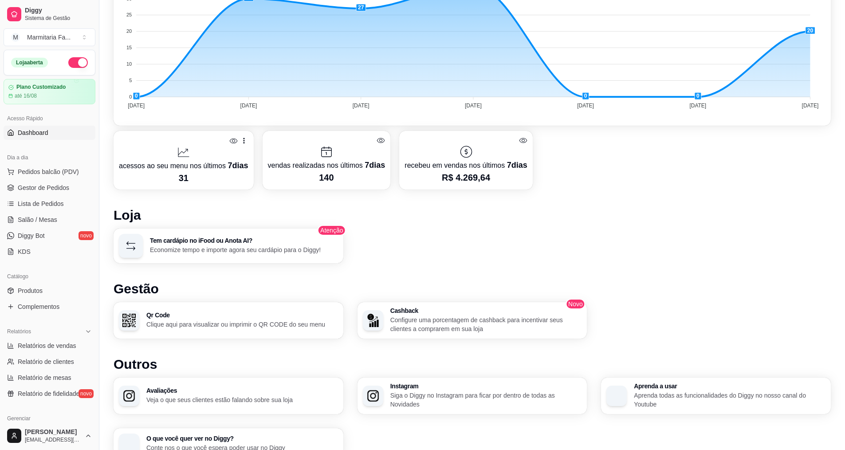
scroll to position [289, 0]
click at [278, 245] on p "Economize tempo e importe agora seu cardápio para o Diggy!" at bounding box center [244, 249] width 188 height 9
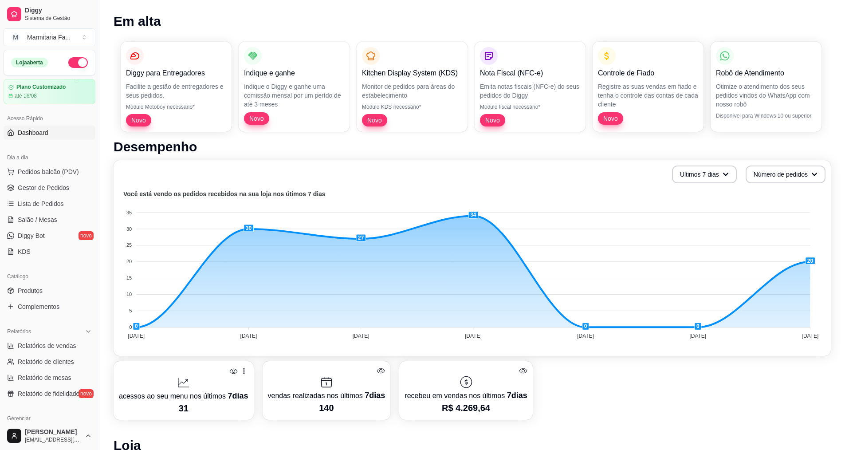
scroll to position [0, 0]
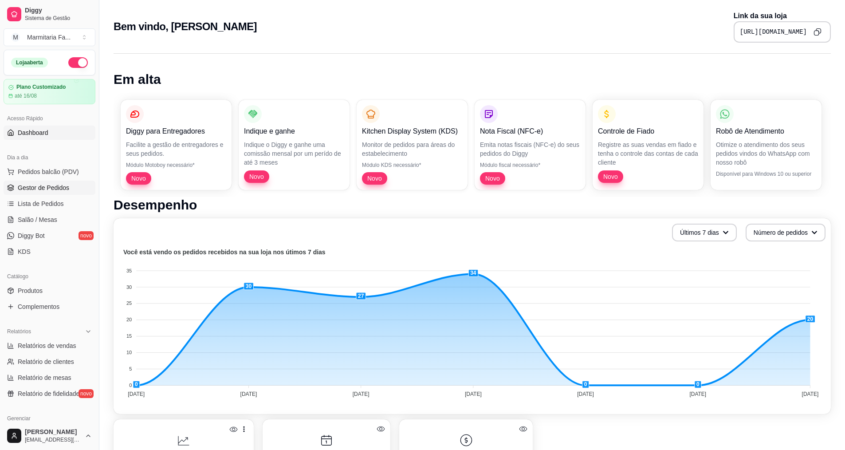
click at [55, 186] on span "Gestor de Pedidos" at bounding box center [43, 187] width 51 height 9
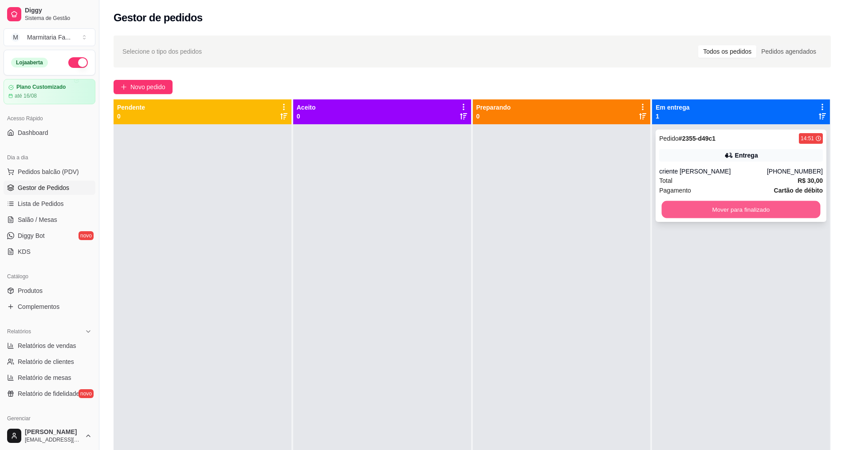
click at [747, 204] on button "Mover para finalizado" at bounding box center [741, 209] width 159 height 17
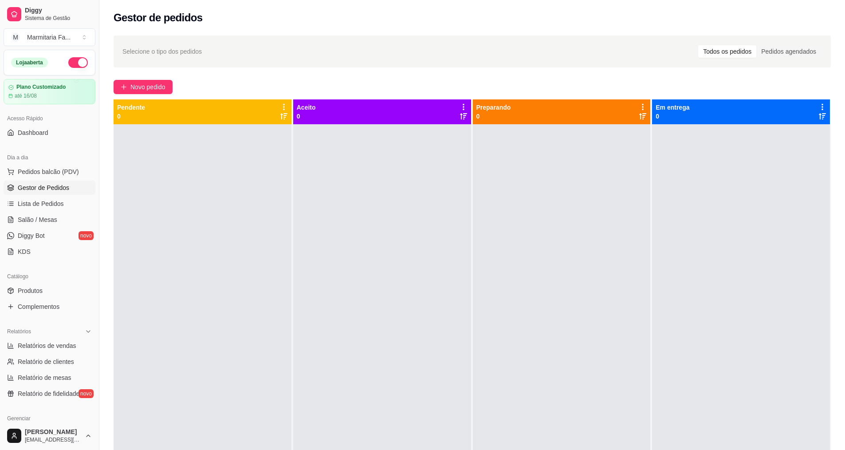
click at [784, 153] on div at bounding box center [741, 349] width 178 height 450
click at [34, 210] on link "Lista de Pedidos" at bounding box center [50, 204] width 92 height 14
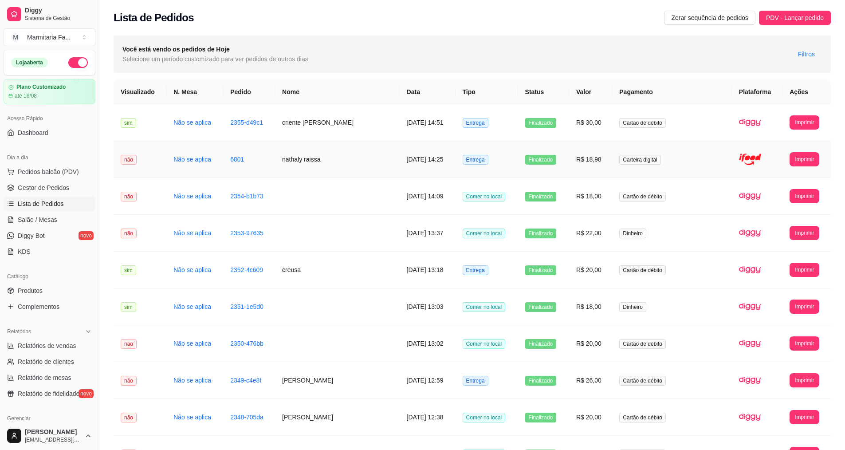
click at [603, 162] on td "R$ 18,98" at bounding box center [590, 159] width 43 height 37
click at [49, 189] on span "Gestor de Pedidos" at bounding box center [43, 187] width 51 height 9
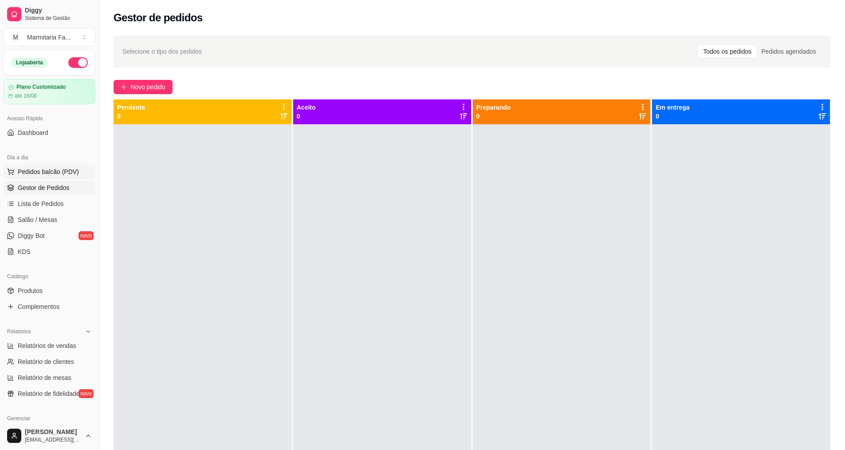
click at [53, 170] on span "Pedidos balcão (PDV)" at bounding box center [48, 171] width 61 height 9
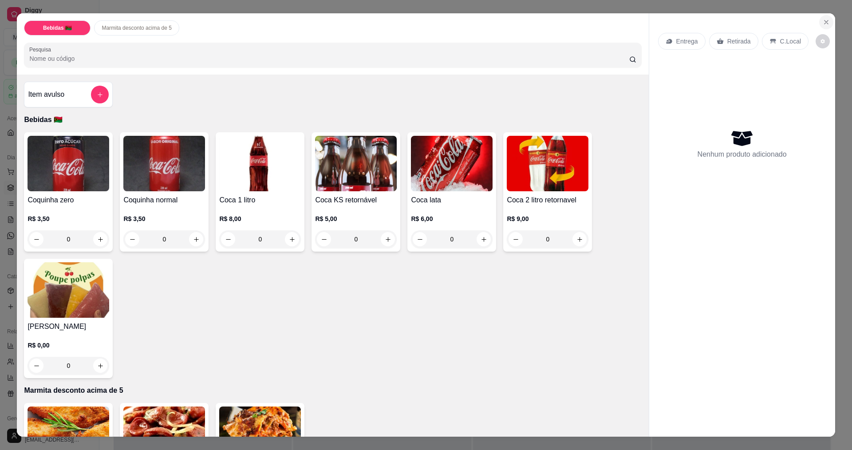
click at [823, 24] on icon "Close" at bounding box center [826, 22] width 7 height 7
